Goal: Use online tool/utility: Utilize a website feature to perform a specific function

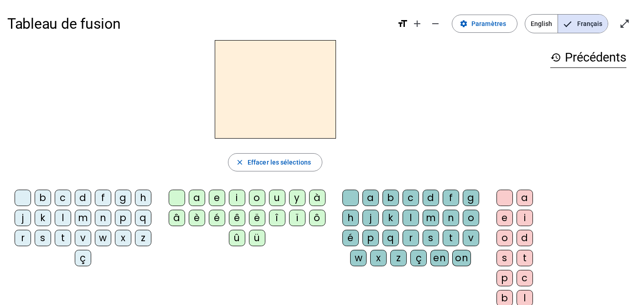
click at [84, 220] on div "m" at bounding box center [83, 218] width 16 height 16
click at [197, 198] on div "a" at bounding box center [197, 198] width 16 height 16
click at [409, 220] on div "l" at bounding box center [411, 218] width 16 height 16
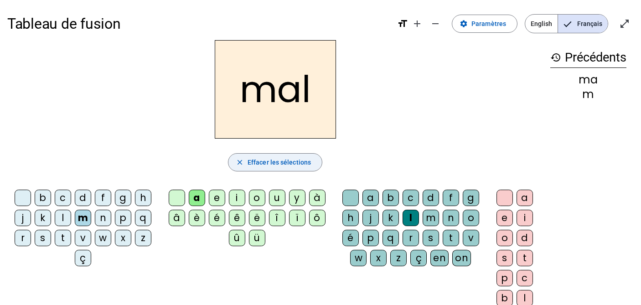
click at [289, 162] on span "Effacer les sélections" at bounding box center [279, 162] width 63 height 11
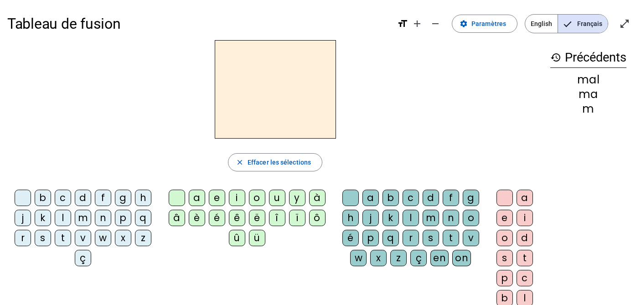
click at [195, 200] on div "a" at bounding box center [197, 198] width 16 height 16
click at [429, 219] on div "m" at bounding box center [431, 218] width 16 height 16
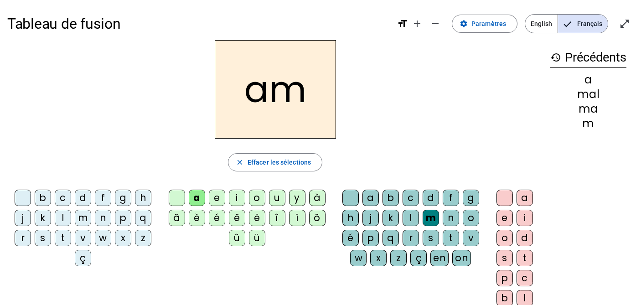
click at [238, 199] on div "i" at bounding box center [237, 198] width 16 height 16
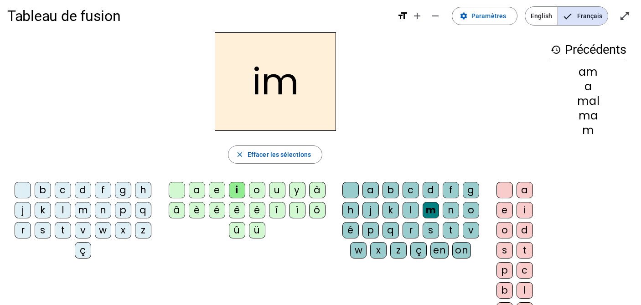
scroll to position [9, 0]
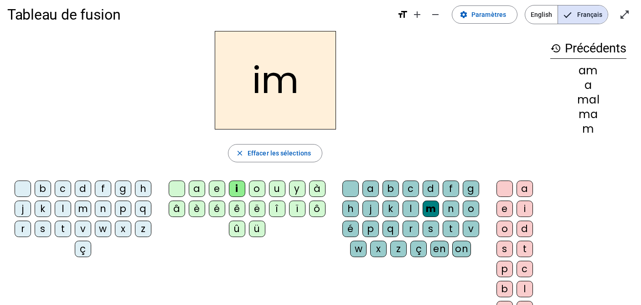
click at [372, 187] on div "a" at bounding box center [370, 189] width 16 height 16
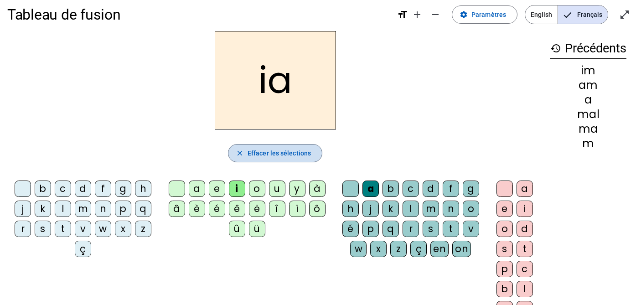
click at [294, 155] on span "Effacer les sélections" at bounding box center [279, 153] width 63 height 11
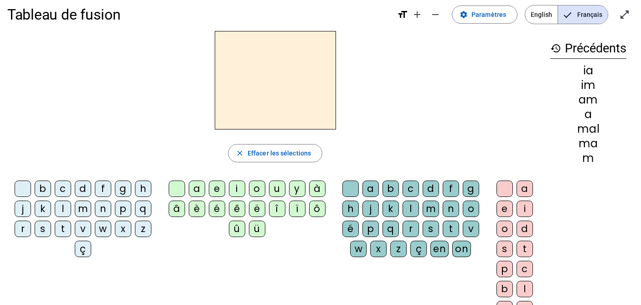
click at [369, 187] on div "a" at bounding box center [370, 189] width 16 height 16
click at [83, 227] on div "v" at bounding box center [83, 229] width 16 height 16
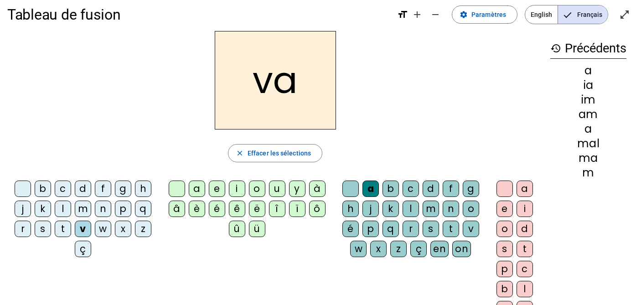
click at [410, 188] on div "c" at bounding box center [411, 189] width 16 height 16
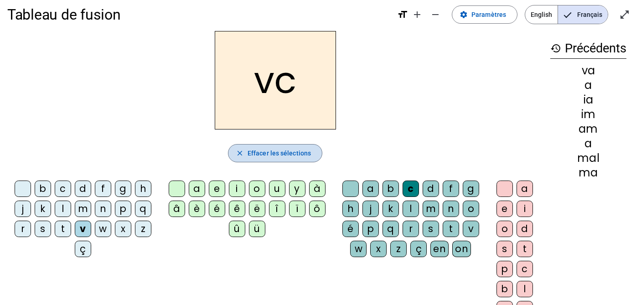
click at [297, 157] on span "Effacer les sélections" at bounding box center [279, 153] width 63 height 11
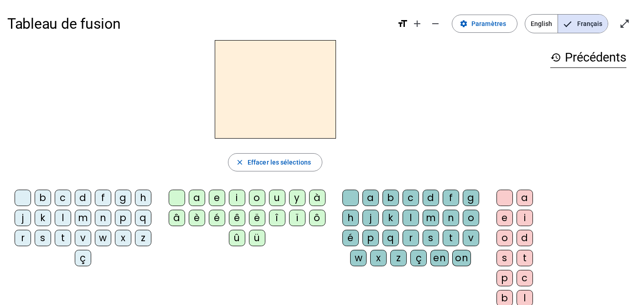
click at [426, 219] on div "m" at bounding box center [431, 218] width 16 height 16
click at [196, 198] on div "a" at bounding box center [197, 198] width 16 height 16
click at [64, 217] on div "l" at bounding box center [63, 218] width 16 height 16
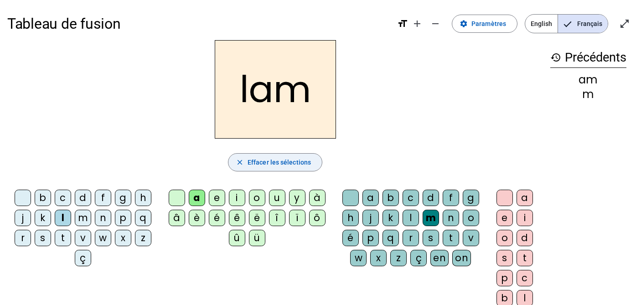
click at [282, 163] on span "Effacer les sélections" at bounding box center [279, 162] width 63 height 11
